Goal: Navigation & Orientation: Find specific page/section

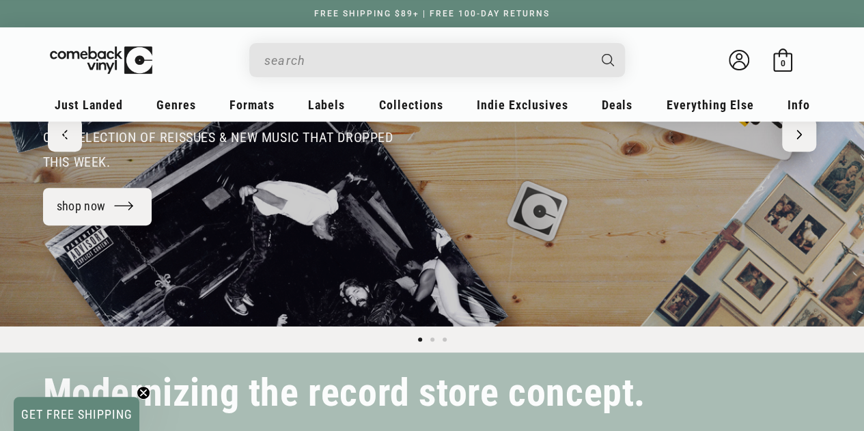
click at [445, 55] on input "When autocomplete results are available use up and down arrows to review and en…" at bounding box center [426, 60] width 324 height 28
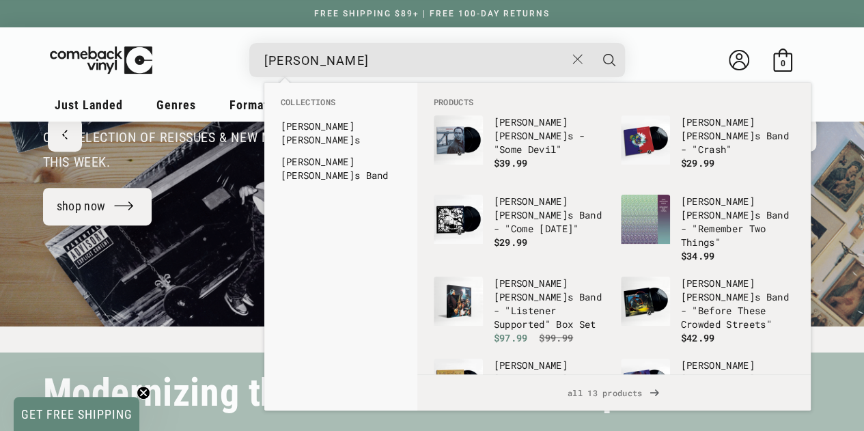
type input "dave matthews"
click at [592, 43] on button "Search" at bounding box center [609, 60] width 34 height 34
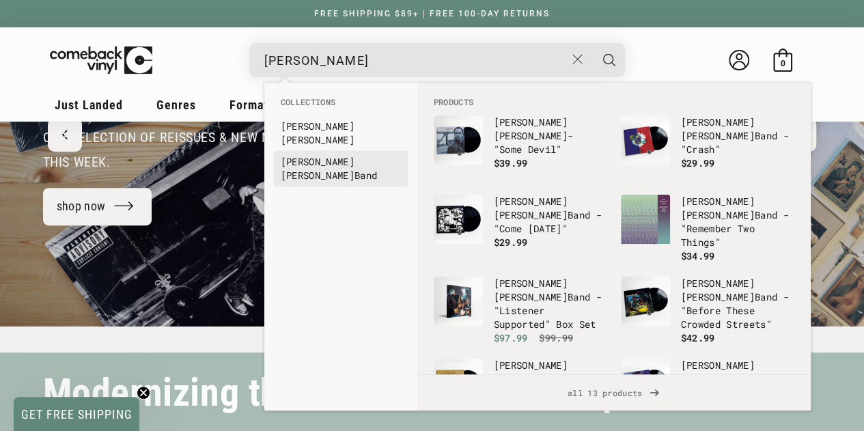
click at [343, 169] on b "Matthews" at bounding box center [318, 175] width 74 height 13
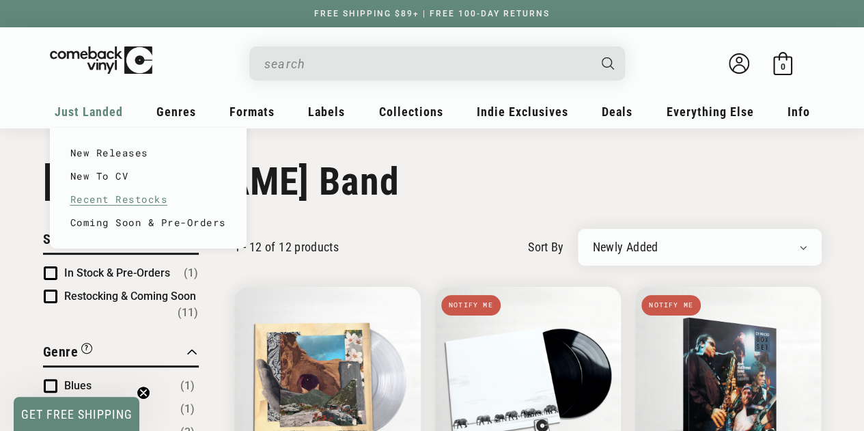
click at [84, 195] on link "Recent Restocks" at bounding box center [148, 199] width 156 height 23
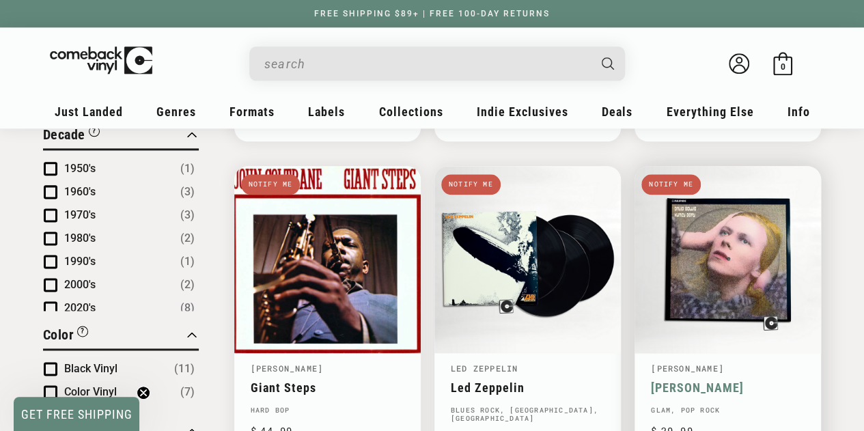
scroll to position [956, 0]
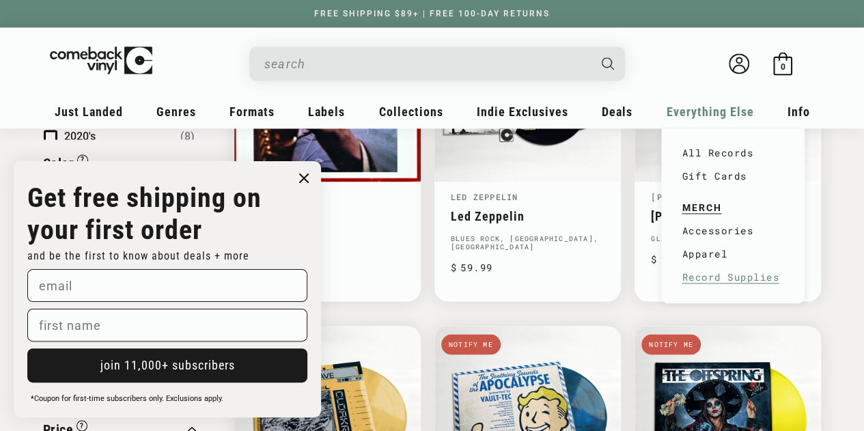
click at [702, 272] on link "Record Supplies" at bounding box center [732, 277] width 102 height 23
